Goal: Task Accomplishment & Management: Complete application form

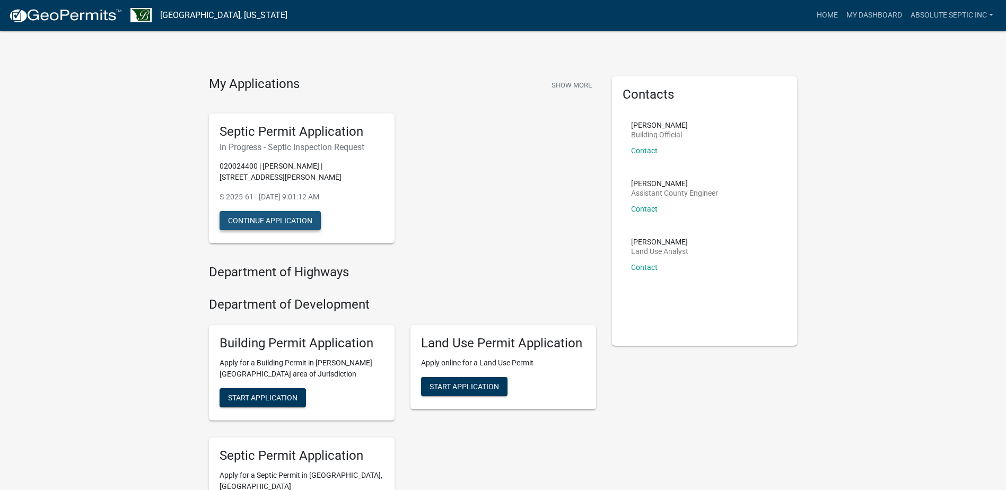
click at [303, 221] on button "Continue Application" at bounding box center [269, 220] width 101 height 19
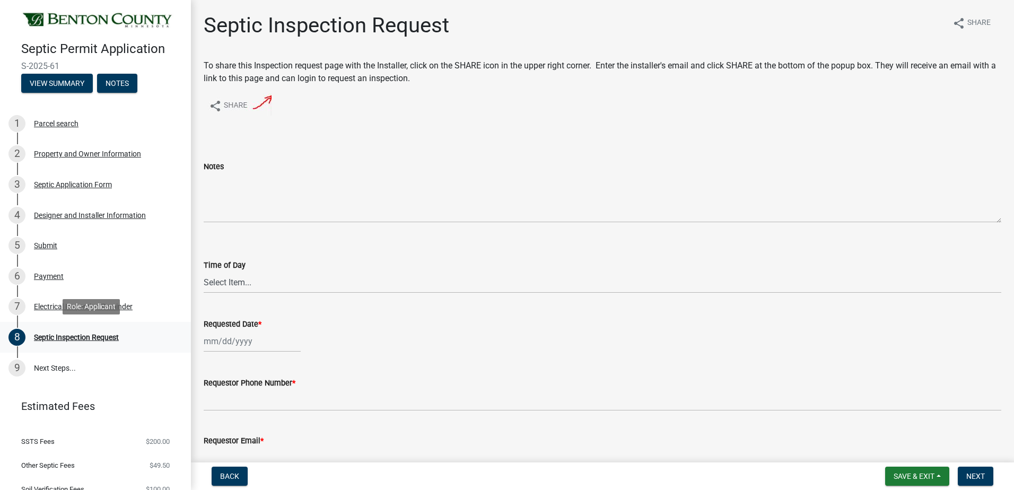
click at [98, 337] on div "Septic Inspection Request" at bounding box center [76, 336] width 85 height 7
click at [227, 280] on select "Select Item... AM PM" at bounding box center [602, 282] width 797 height 22
click at [204, 271] on select "Select Item... AM PM" at bounding box center [602, 282] width 797 height 22
select select "e147c3a9-1840-4d8a-8b69-686b148401d6"
select select "9"
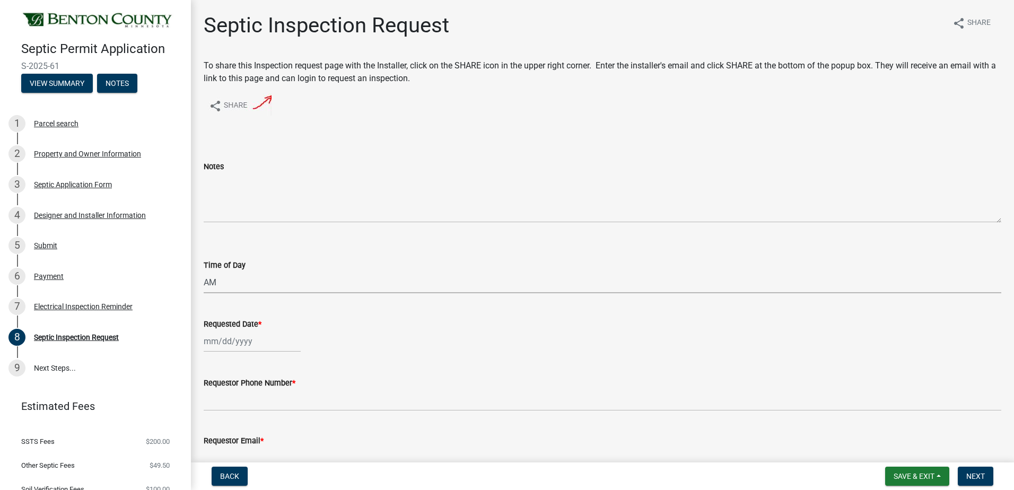
select select "2025"
click at [236, 343] on input "Requested Date *" at bounding box center [252, 341] width 97 height 22
click at [218, 285] on div "22" at bounding box center [214, 284] width 17 height 17
type input "[DATE]"
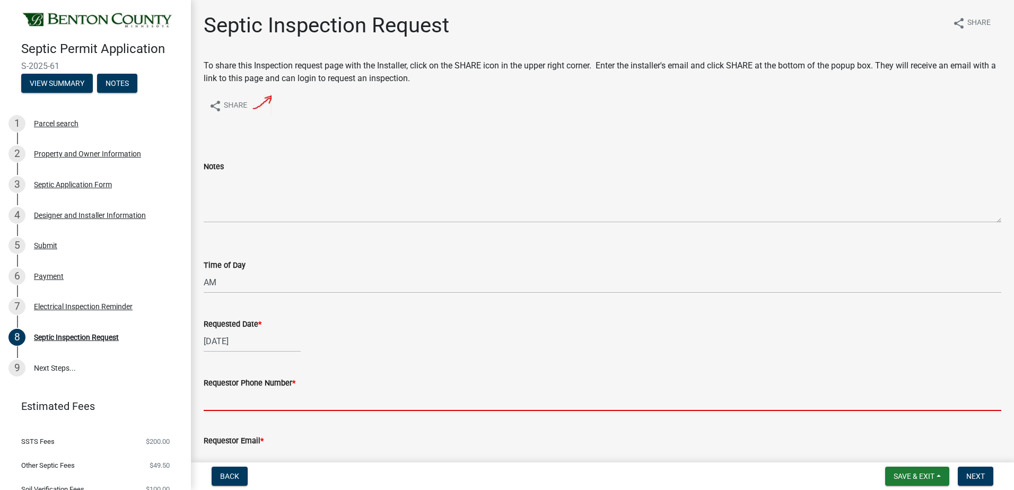
click at [230, 402] on input "Requestor Phone Number *" at bounding box center [602, 400] width 797 height 22
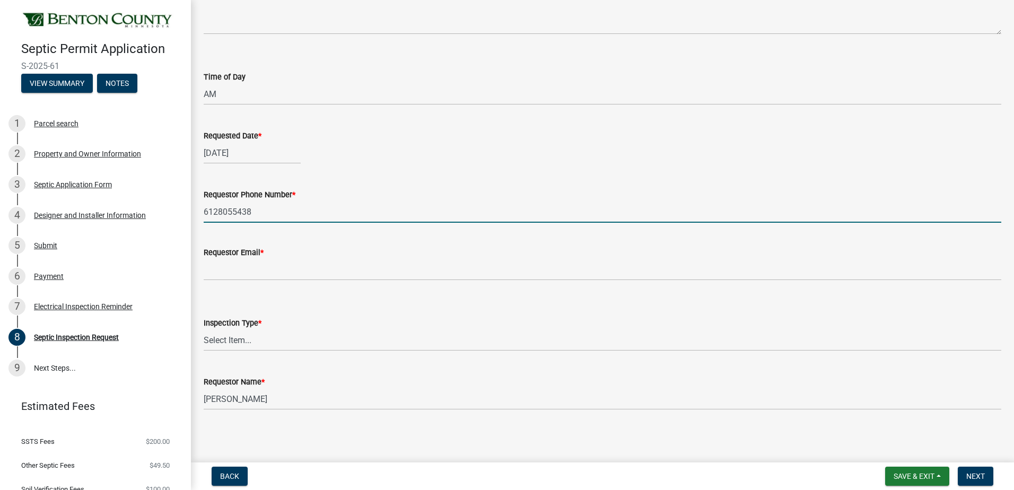
scroll to position [190, 0]
type input "6128055438"
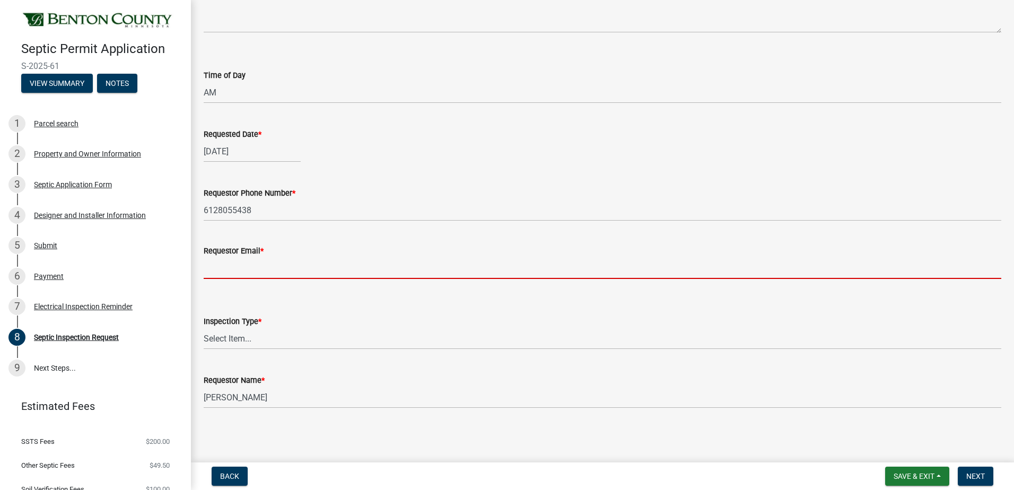
click at [233, 265] on input "Requestor Email *" at bounding box center [602, 268] width 797 height 22
type input "[EMAIL_ADDRESS][DOMAIN_NAME]"
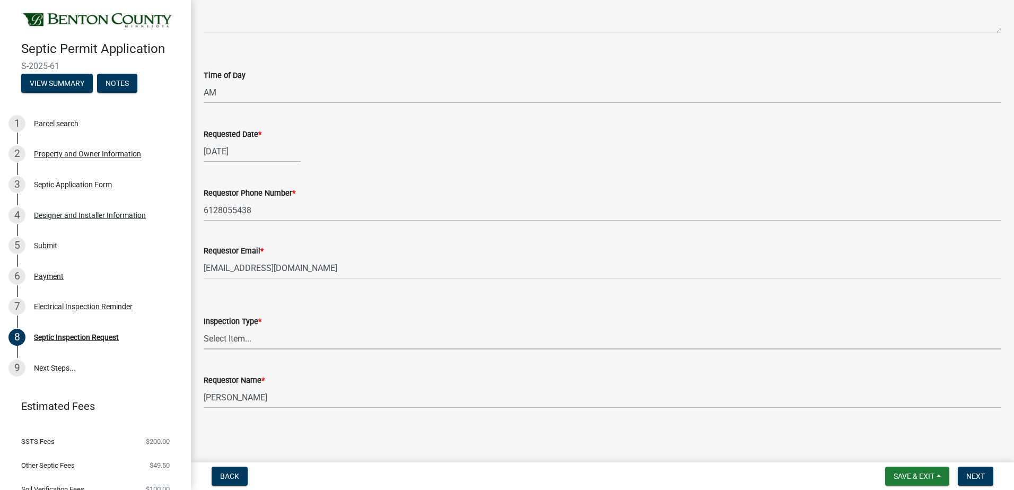
click at [247, 334] on select "Select Item... Septic Inspection" at bounding box center [602, 339] width 797 height 22
click at [258, 339] on select "Select Item... Septic Inspection" at bounding box center [602, 339] width 797 height 22
click at [257, 337] on select "Select Item... Septic Inspection" at bounding box center [602, 339] width 797 height 22
click at [204, 328] on select "Select Item... Septic Inspection" at bounding box center [602, 339] width 797 height 22
select select "2bffa26d-5937-4e49-ae9c-109493db88f9"
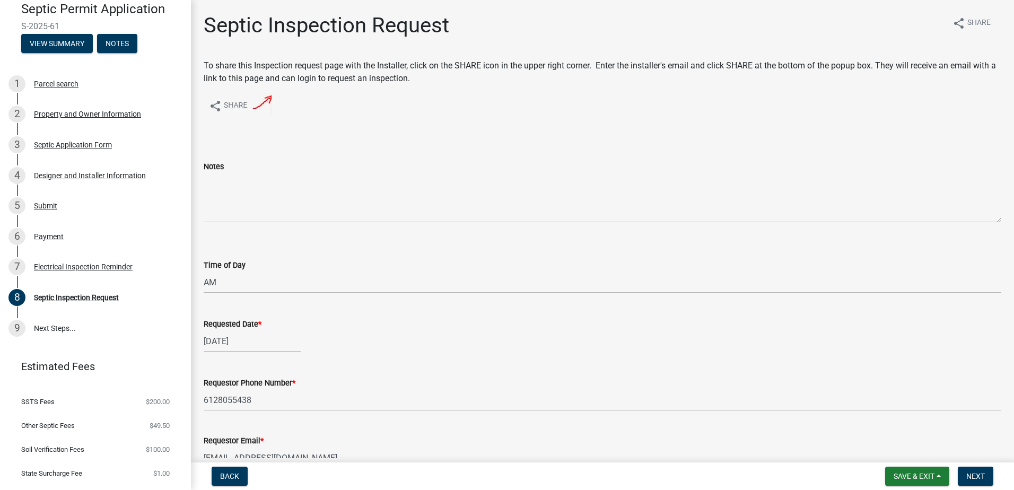
scroll to position [63, 0]
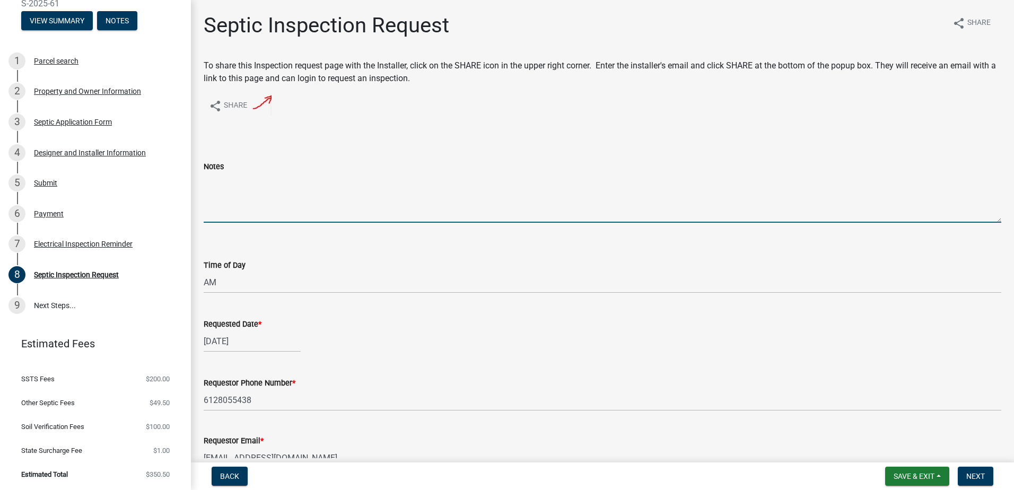
click at [234, 215] on textarea "Notes" at bounding box center [602, 198] width 797 height 50
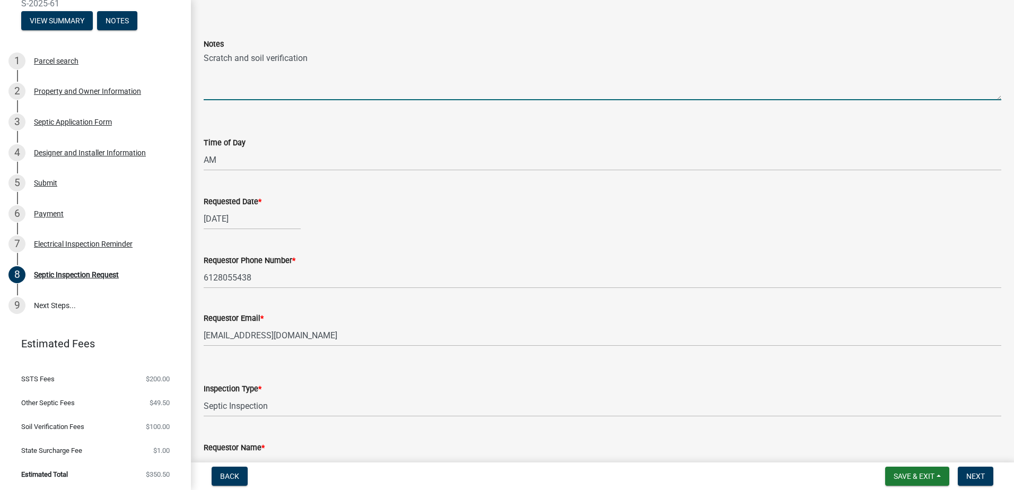
scroll to position [190, 0]
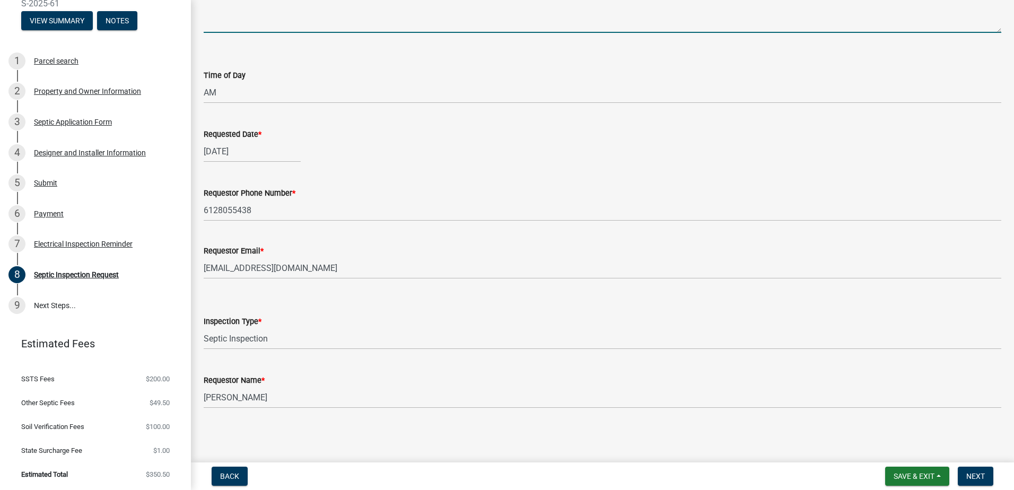
type textarea "Scratch and soil verification"
click at [234, 222] on wm-data-entity-input "Requestor Phone Number * [PHONE_NUMBER]" at bounding box center [602, 201] width 797 height 58
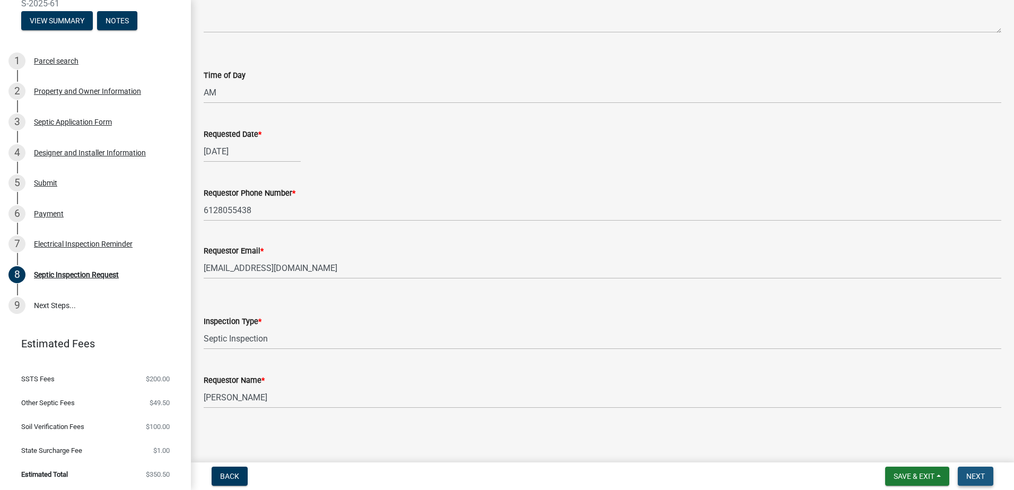
click at [972, 477] on span "Next" at bounding box center [975, 476] width 19 height 8
